Goal: Obtain resource: Download file/media

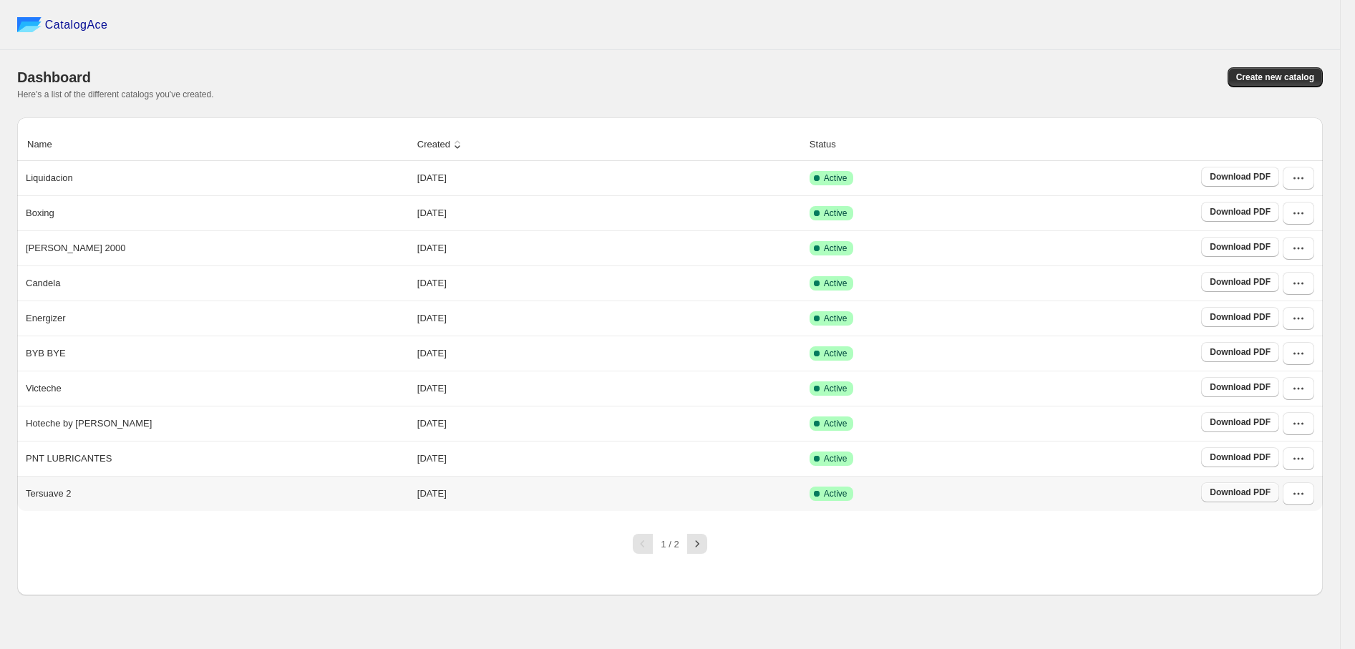
click at [1248, 495] on span "Download PDF" at bounding box center [1239, 492] width 61 height 11
click at [696, 539] on icon "button" at bounding box center [697, 544] width 14 height 14
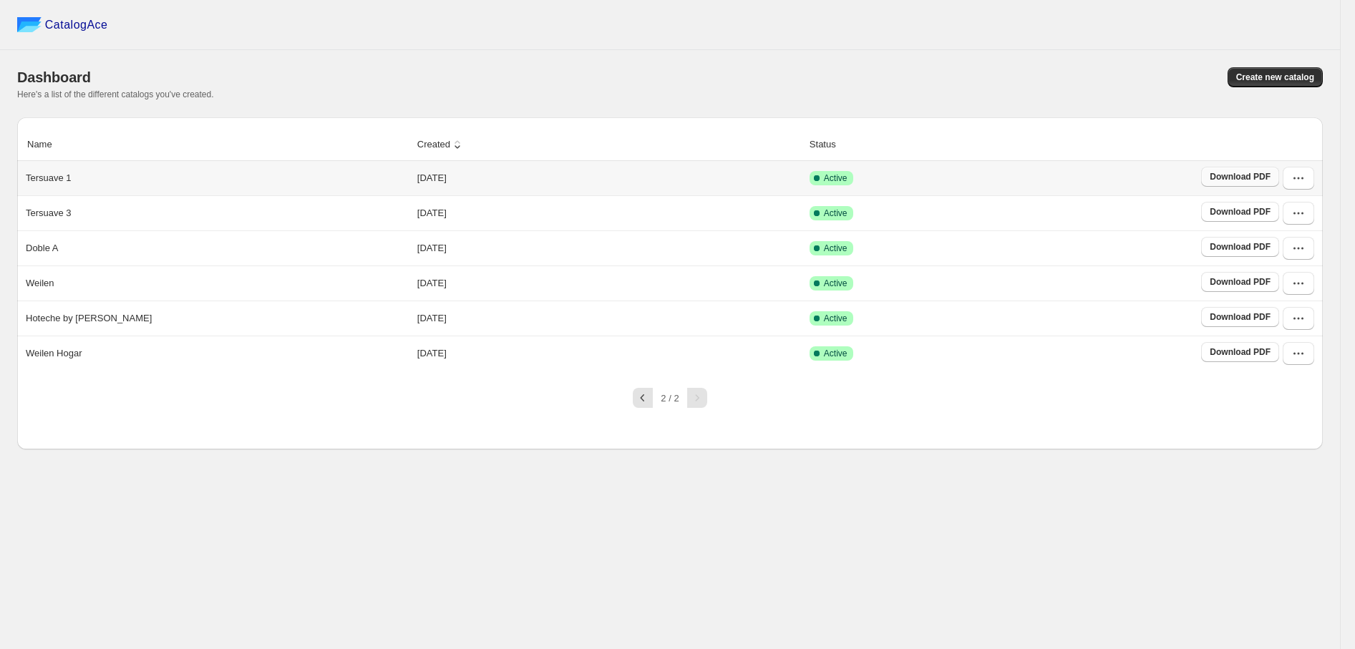
click at [1238, 182] on span "Download PDF" at bounding box center [1239, 176] width 61 height 11
click at [1246, 216] on span "Download PDF" at bounding box center [1239, 211] width 61 height 11
click at [1260, 177] on span "Download PDF" at bounding box center [1239, 176] width 61 height 11
click at [1262, 213] on span "Download PDF" at bounding box center [1239, 211] width 61 height 11
click at [643, 404] on icon "button" at bounding box center [642, 398] width 14 height 14
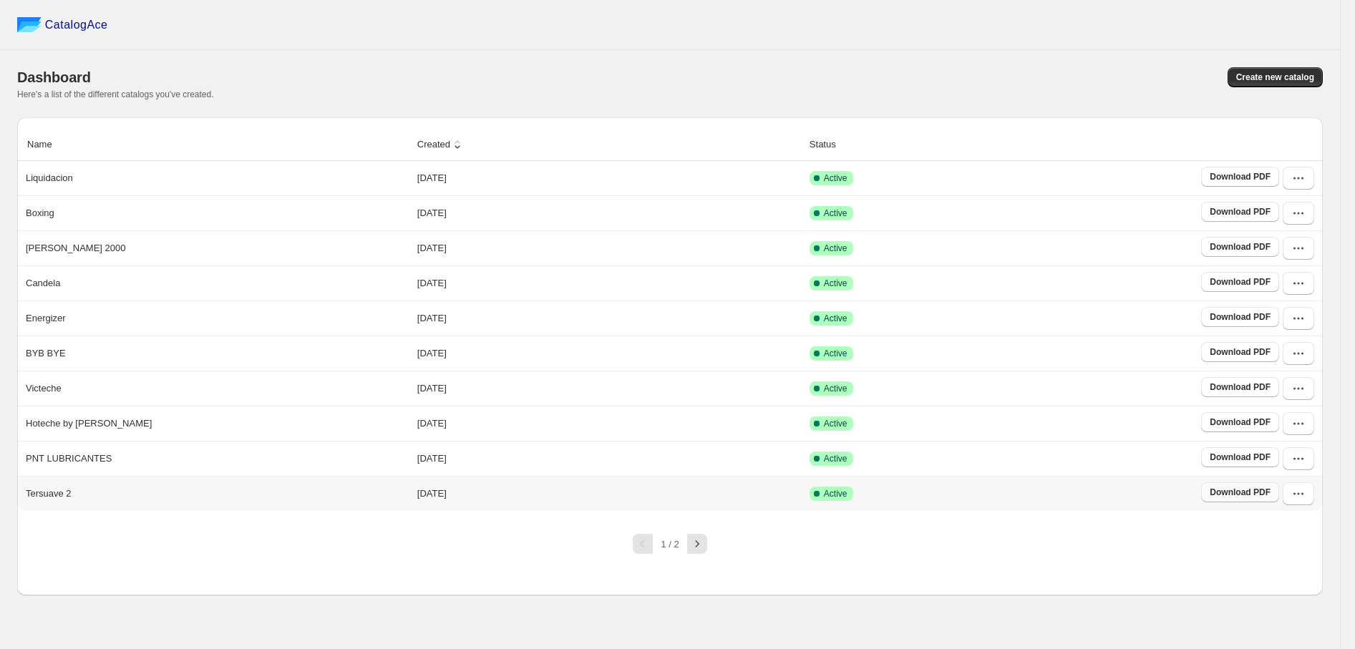
click at [1245, 494] on span "Download PDF" at bounding box center [1239, 492] width 61 height 11
click at [1293, 495] on icon "button" at bounding box center [1294, 494] width 2 height 2
click at [1287, 300] on span "View catalog" at bounding box center [1288, 294] width 52 height 11
click at [690, 551] on icon "button" at bounding box center [697, 544] width 14 height 14
click at [696, 545] on icon "button" at bounding box center [700, 544] width 14 height 14
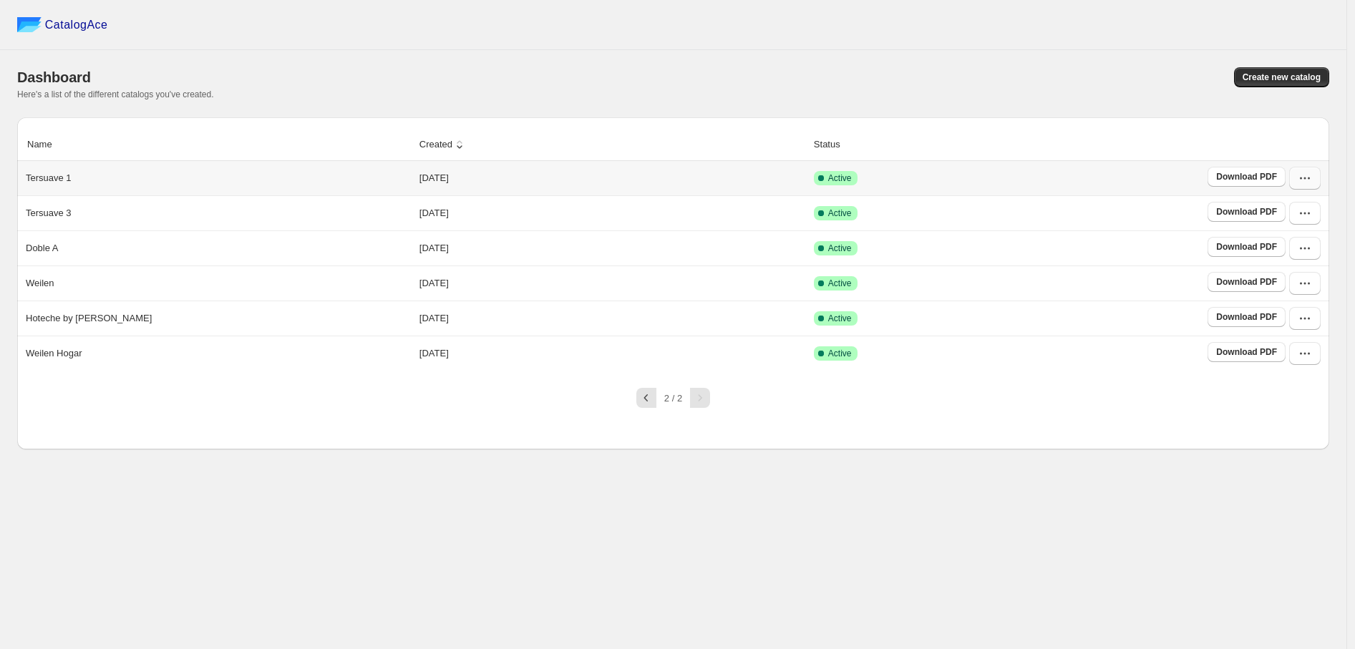
click at [1308, 179] on icon "button" at bounding box center [1304, 178] width 14 height 14
click at [1310, 211] on span "View catalog" at bounding box center [1293, 210] width 52 height 11
click at [1045, 577] on div "CatalogAce Dashboard Create new catalog Here's a list of the different catalogs…" at bounding box center [673, 324] width 1346 height 649
click at [1307, 220] on icon "button" at bounding box center [1304, 213] width 14 height 14
click at [1301, 250] on span "View catalog" at bounding box center [1293, 245] width 52 height 11
